Goal: Information Seeking & Learning: Find contact information

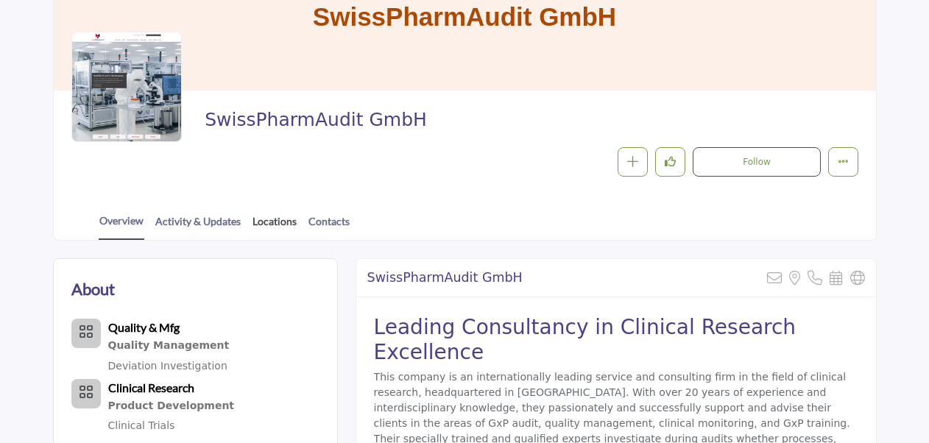
scroll to position [221, 0]
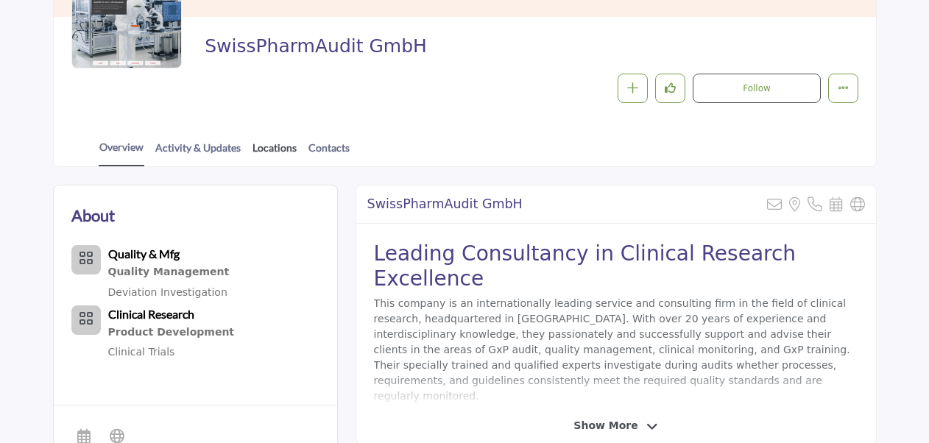
click at [255, 148] on link "Locations" at bounding box center [275, 153] width 46 height 26
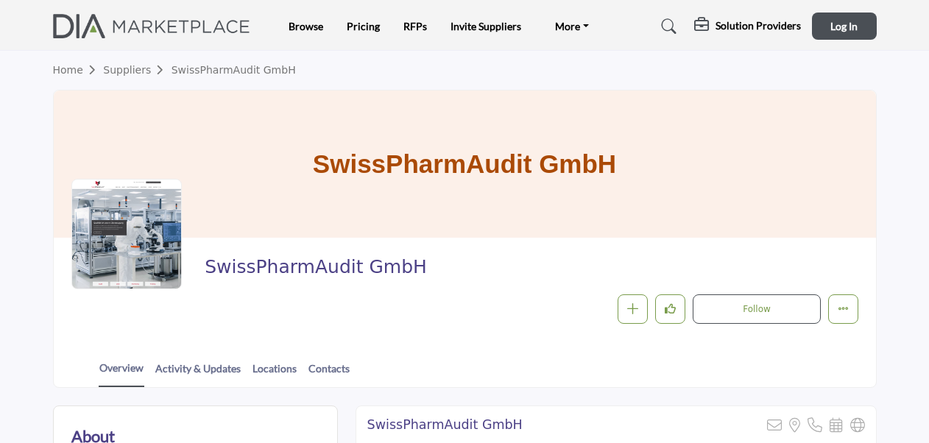
scroll to position [221, 0]
